Goal: Transaction & Acquisition: Purchase product/service

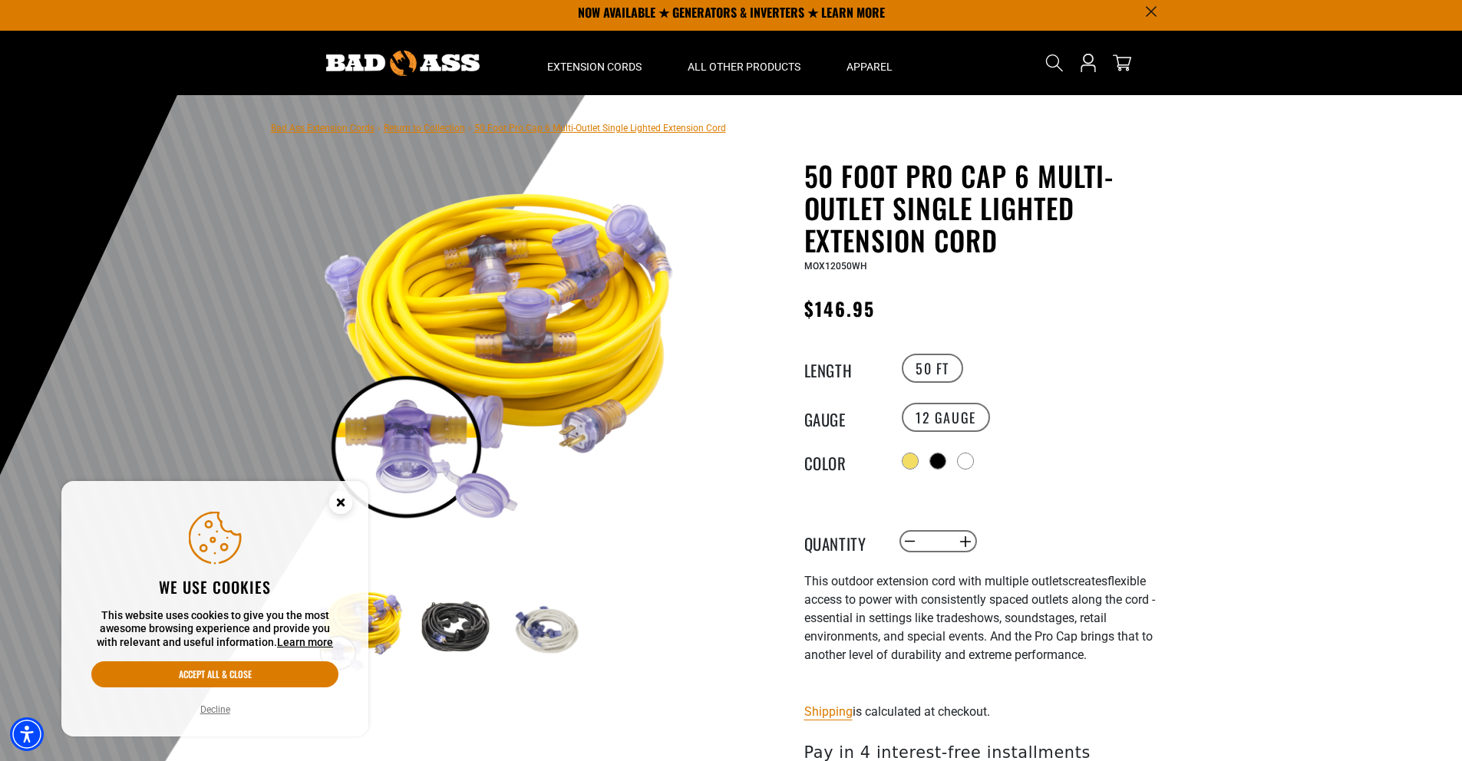
scroll to position [33, 0]
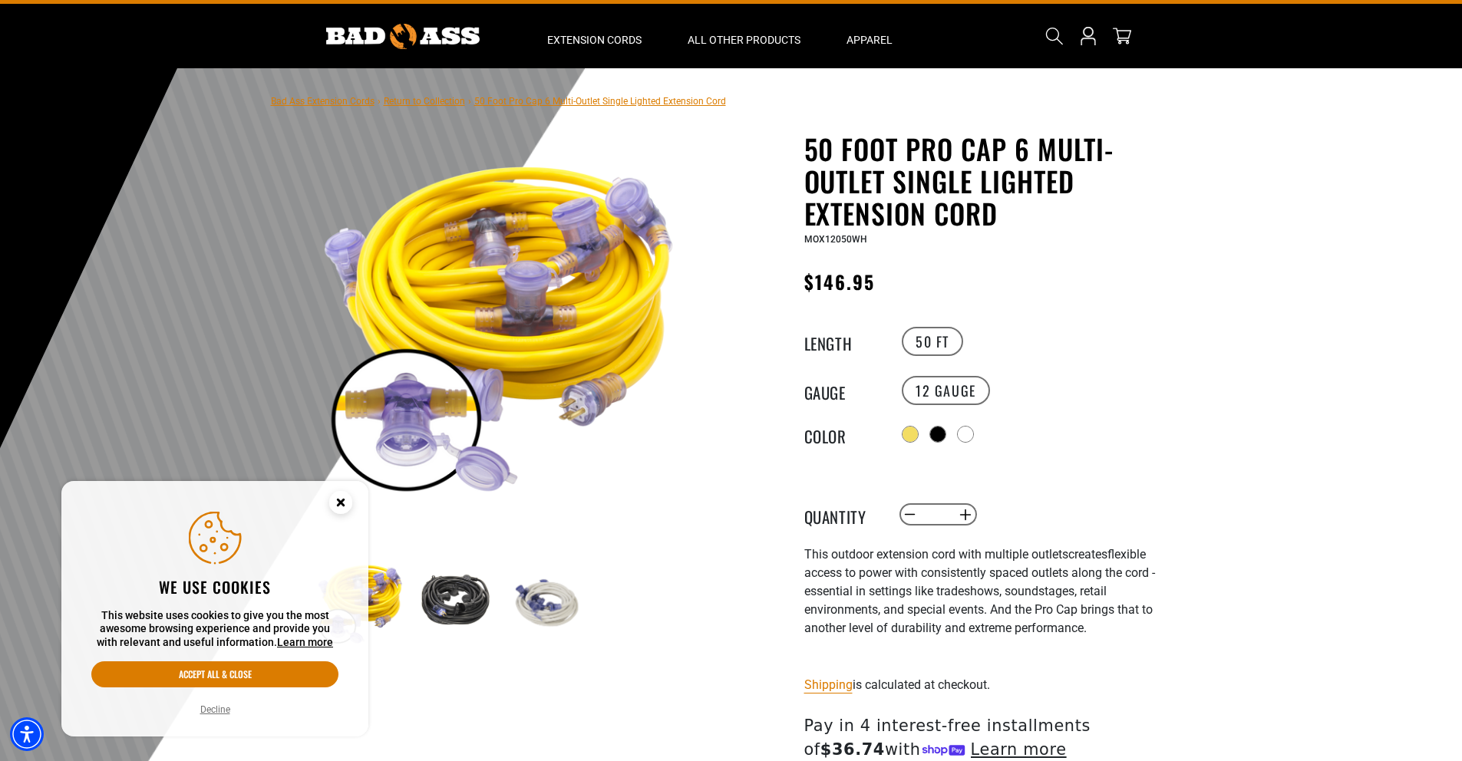
click at [338, 503] on circle "Close this option" at bounding box center [340, 502] width 23 height 23
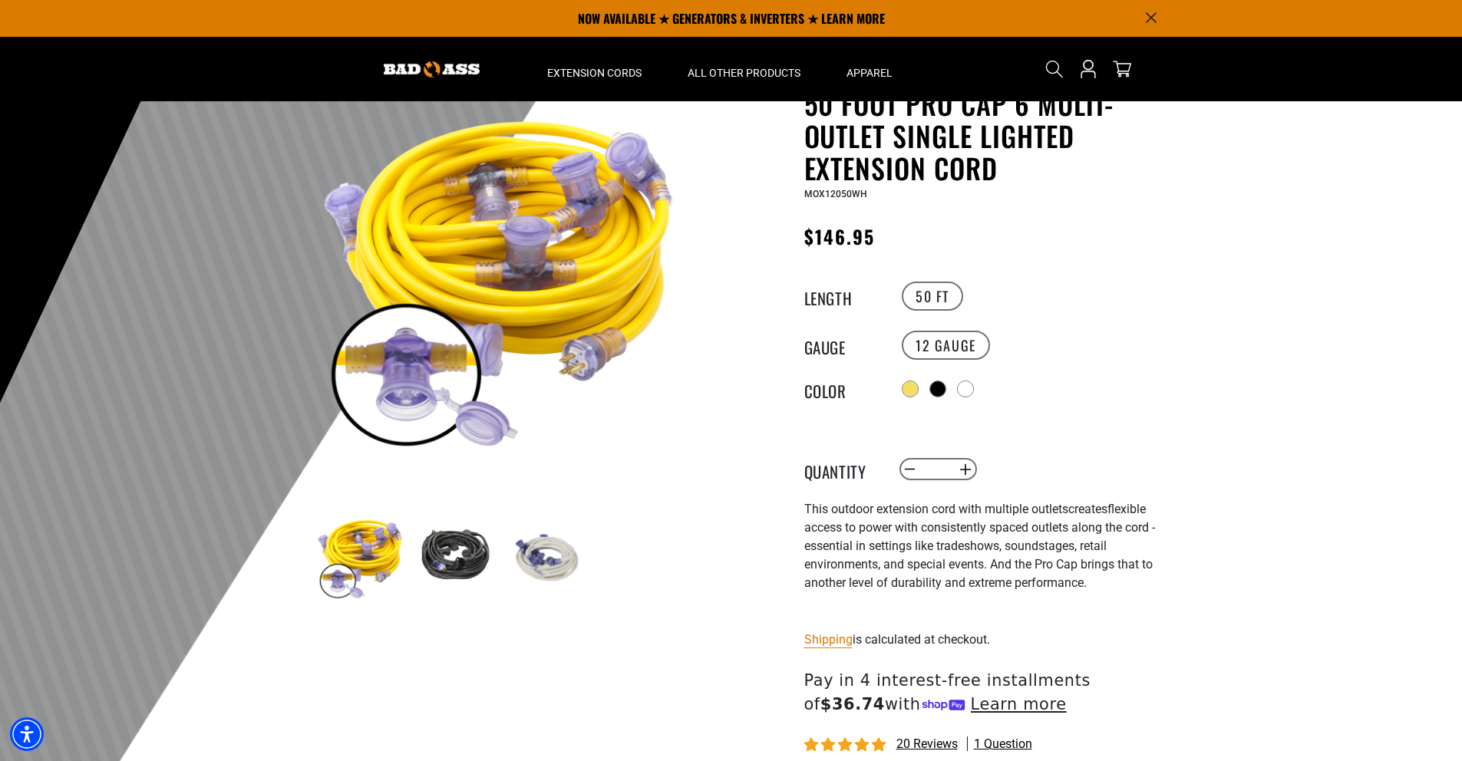
scroll to position [0, 0]
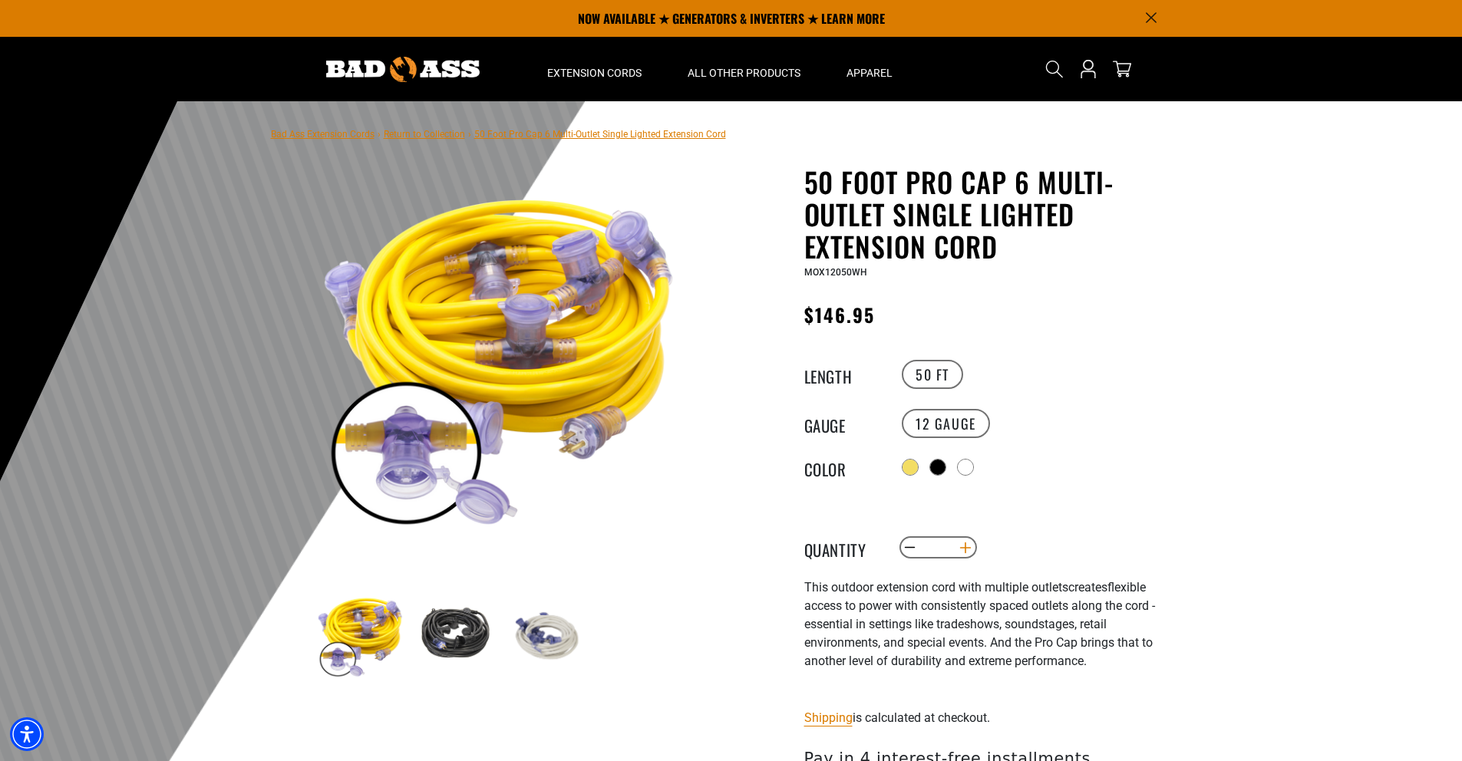
click at [966, 543] on button "Increase quantity for 50 Foot Pro Cap 6 Multi-Outlet Single Lighted Extension C…" at bounding box center [965, 548] width 24 height 26
type input "*"
click at [1124, 494] on div "50 Foot Pro Cap 6 Multi-Outlet Single Lighted Extension Cord 50 Foot Pro Cap 6 …" at bounding box center [992, 572] width 376 height 813
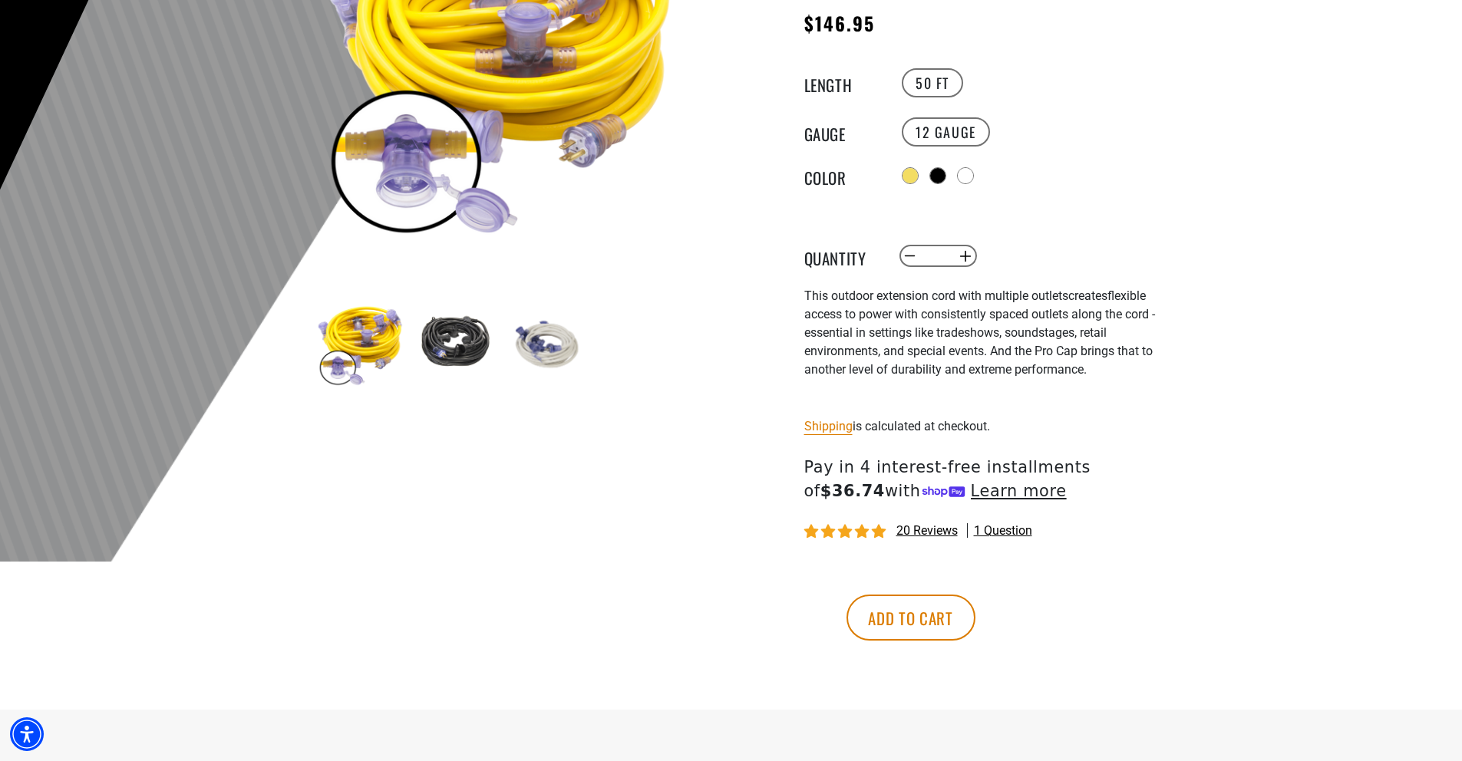
scroll to position [327, 0]
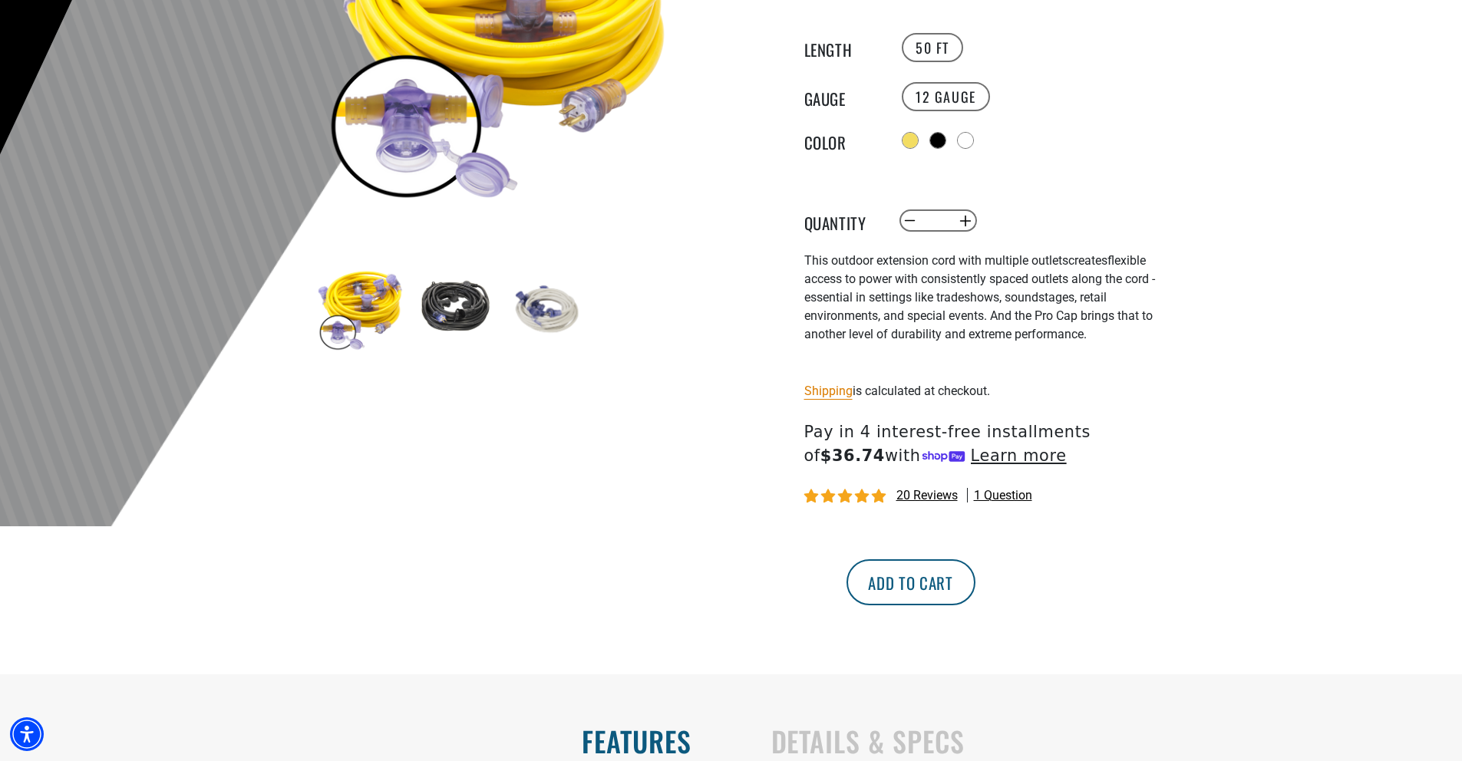
click at [976, 581] on button "Add to cart" at bounding box center [911, 583] width 129 height 46
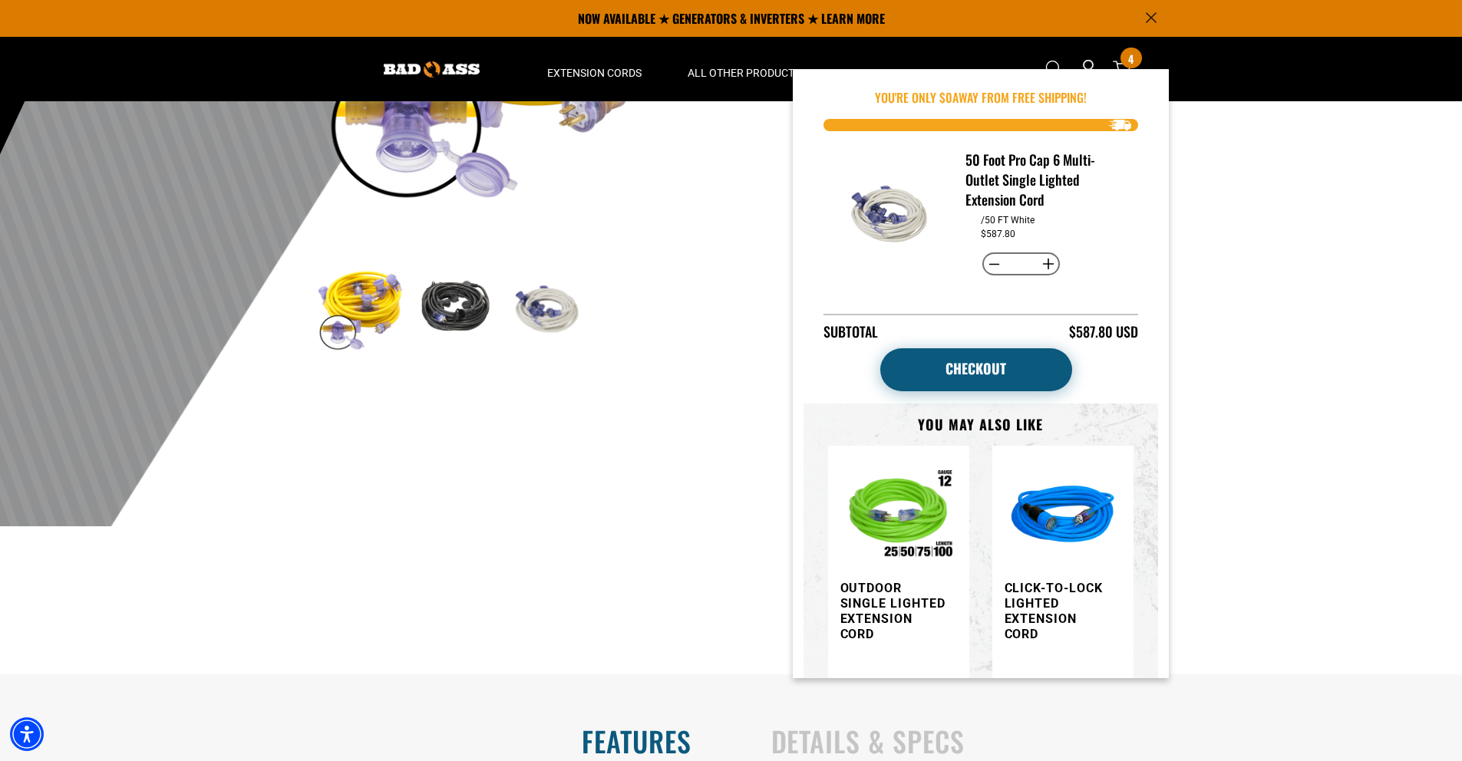
click at [961, 371] on link "Checkout" at bounding box center [976, 369] width 192 height 43
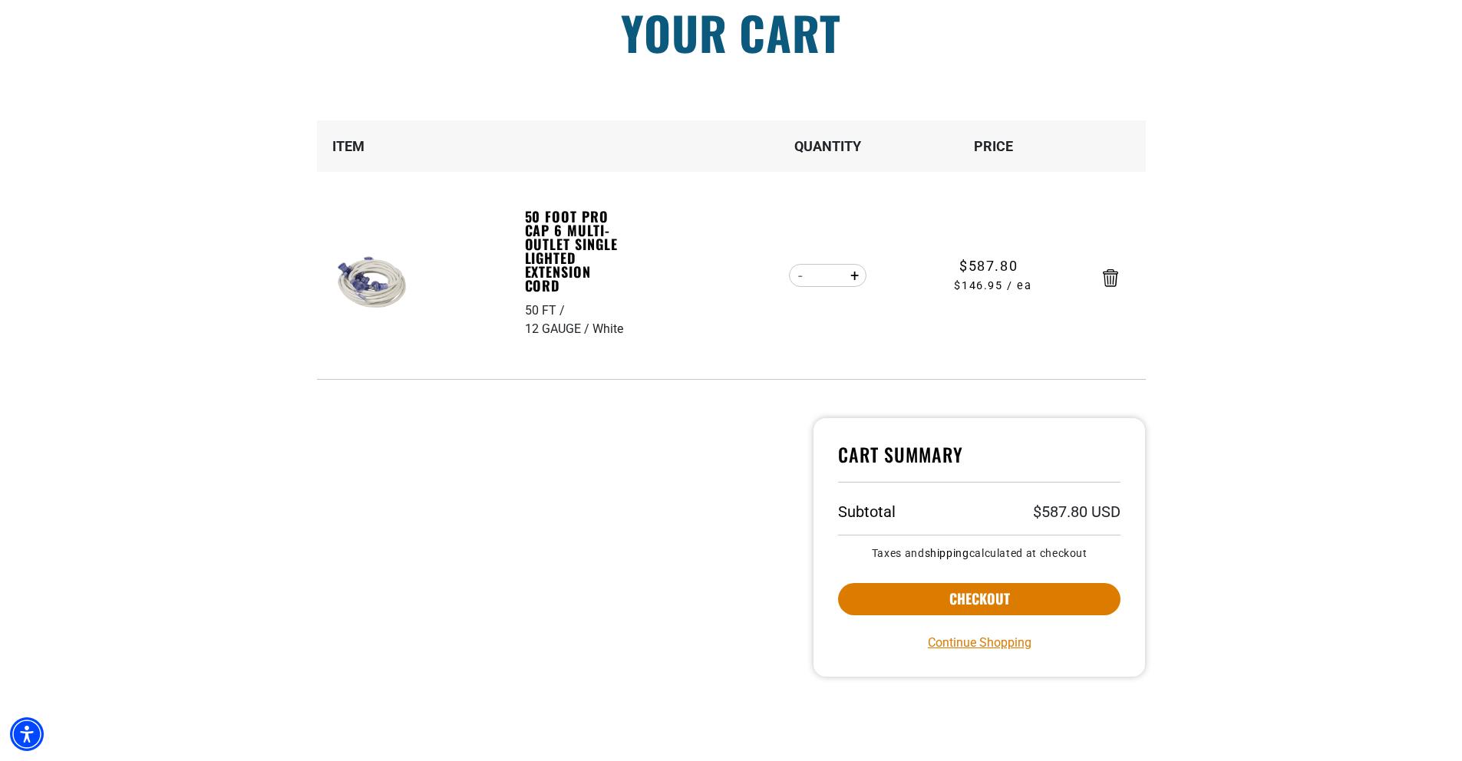
scroll to position [144, 0]
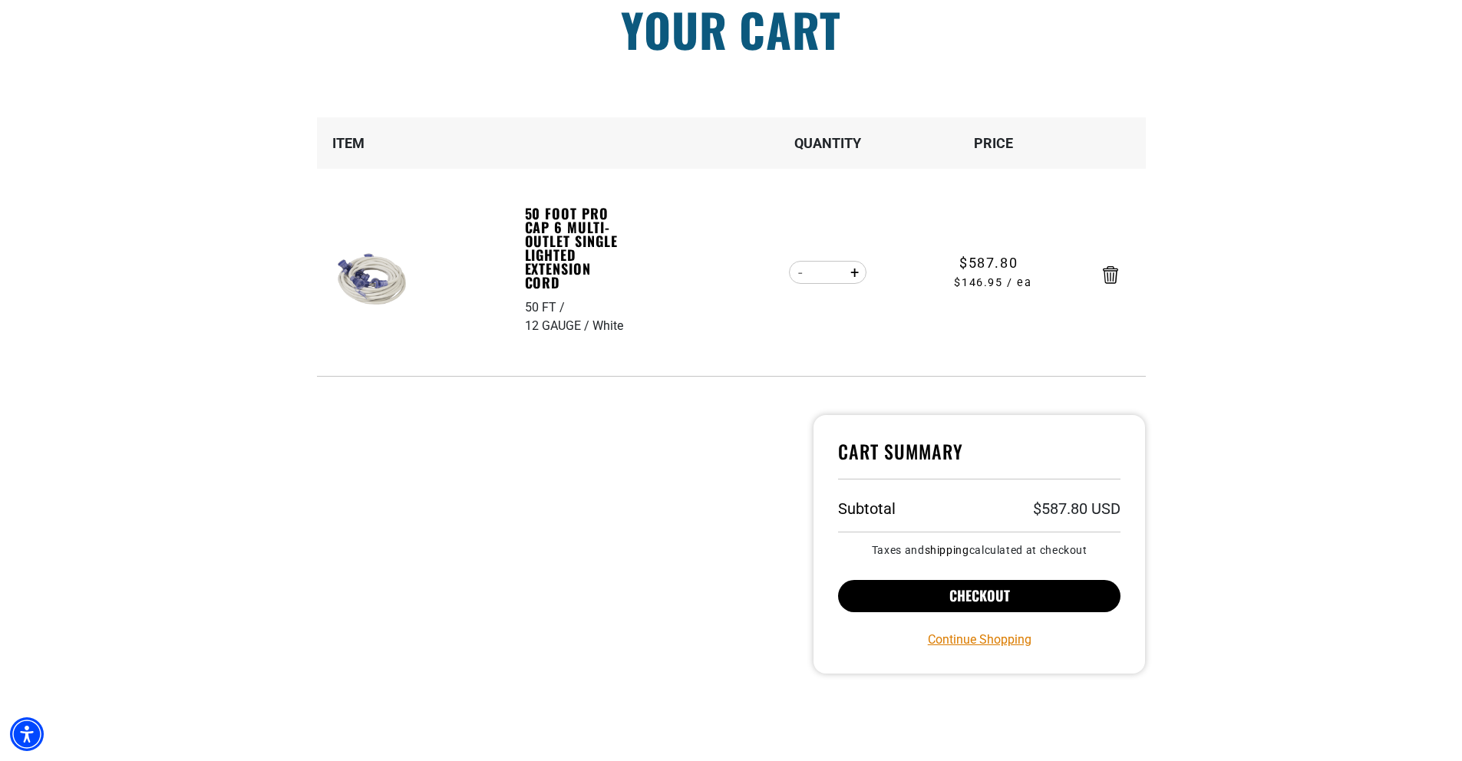
click at [965, 593] on button "Checkout" at bounding box center [979, 596] width 283 height 32
click at [982, 594] on button "Checkout" at bounding box center [979, 596] width 283 height 32
